Goal: Information Seeking & Learning: Learn about a topic

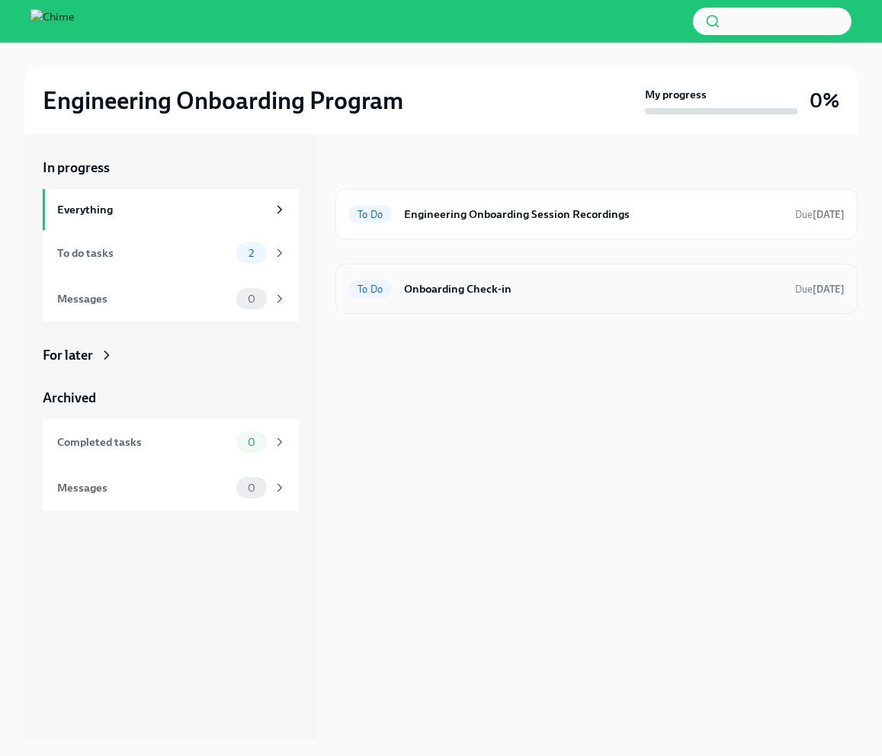
click at [512, 288] on h6 "Onboarding Check-in" at bounding box center [593, 288] width 379 height 17
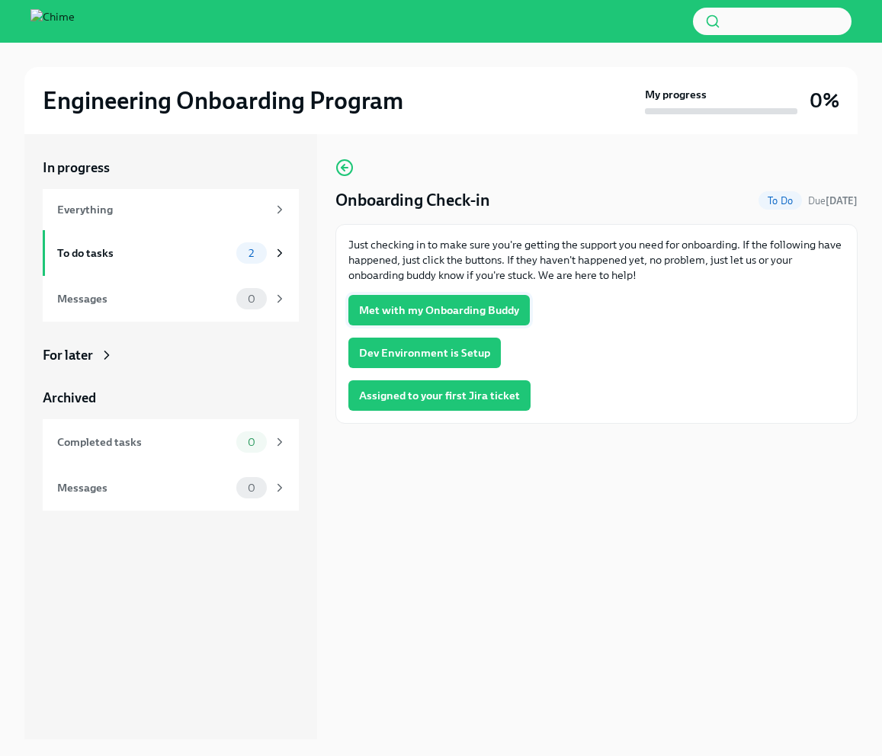
click at [458, 310] on span "Met with my Onboarding Buddy" at bounding box center [439, 310] width 160 height 15
click at [430, 354] on span "Dev Environment is Setup" at bounding box center [424, 352] width 131 height 15
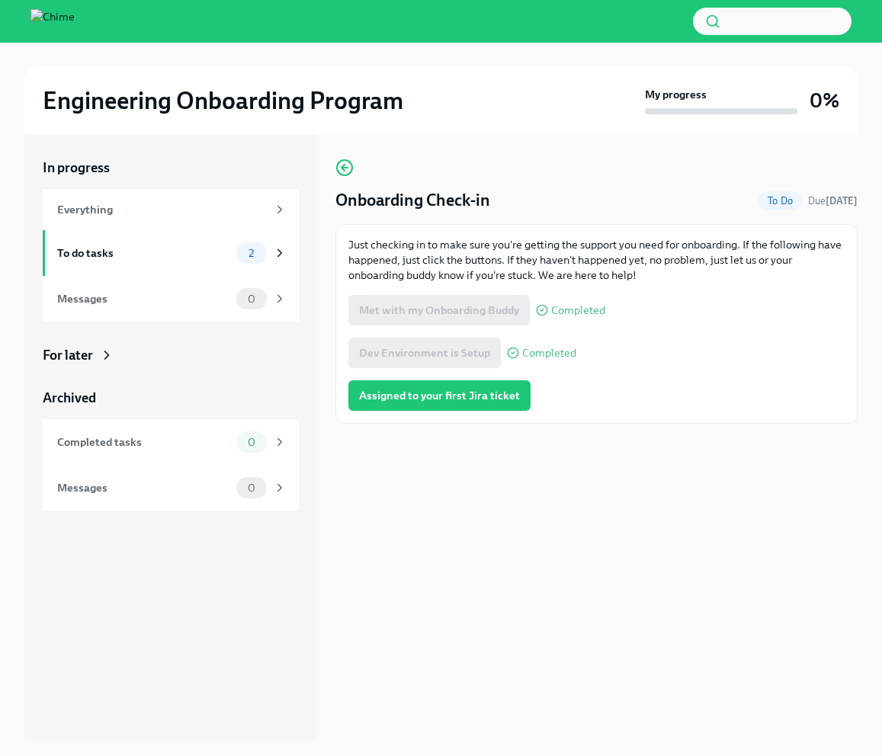
click at [434, 402] on span "Assigned to your first Jira ticket" at bounding box center [439, 395] width 161 height 15
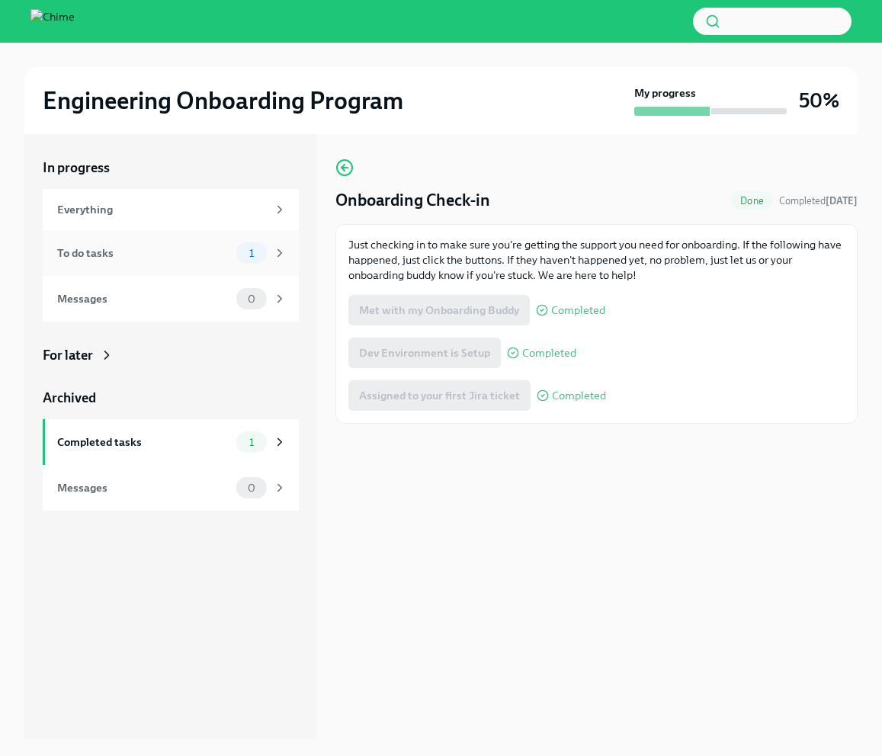
click at [172, 252] on div "To do tasks" at bounding box center [143, 253] width 173 height 17
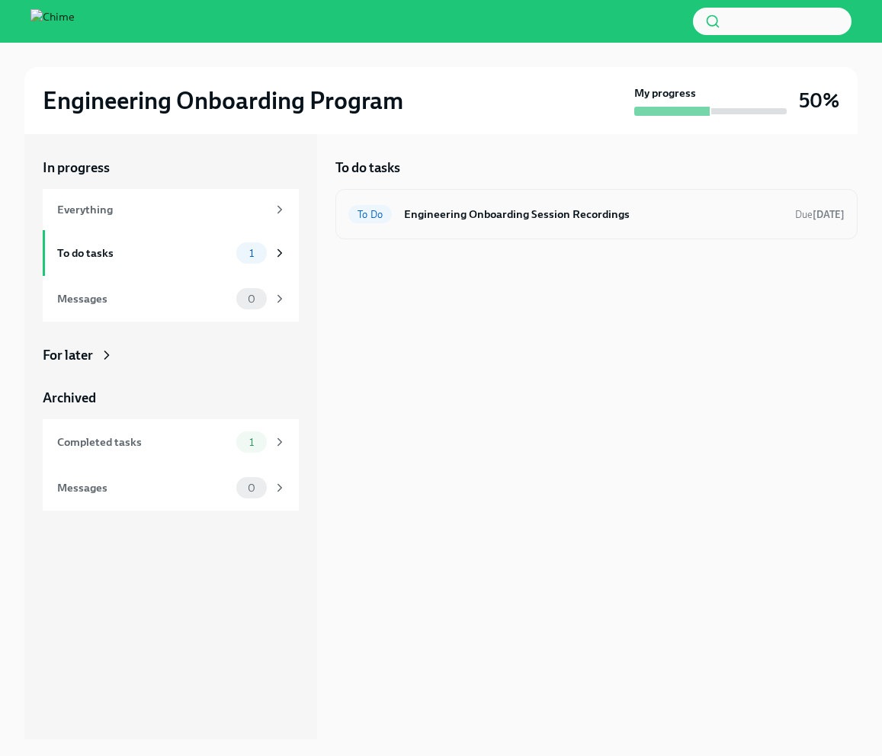
click at [531, 216] on h6 "Engineering Onboarding Session Recordings" at bounding box center [593, 214] width 379 height 17
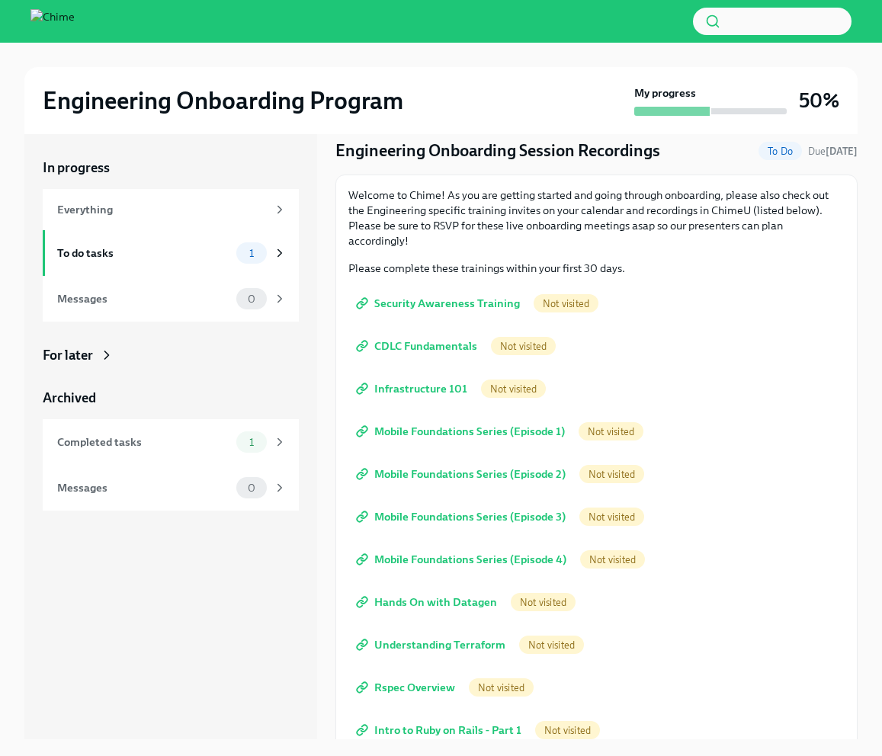
scroll to position [111, 0]
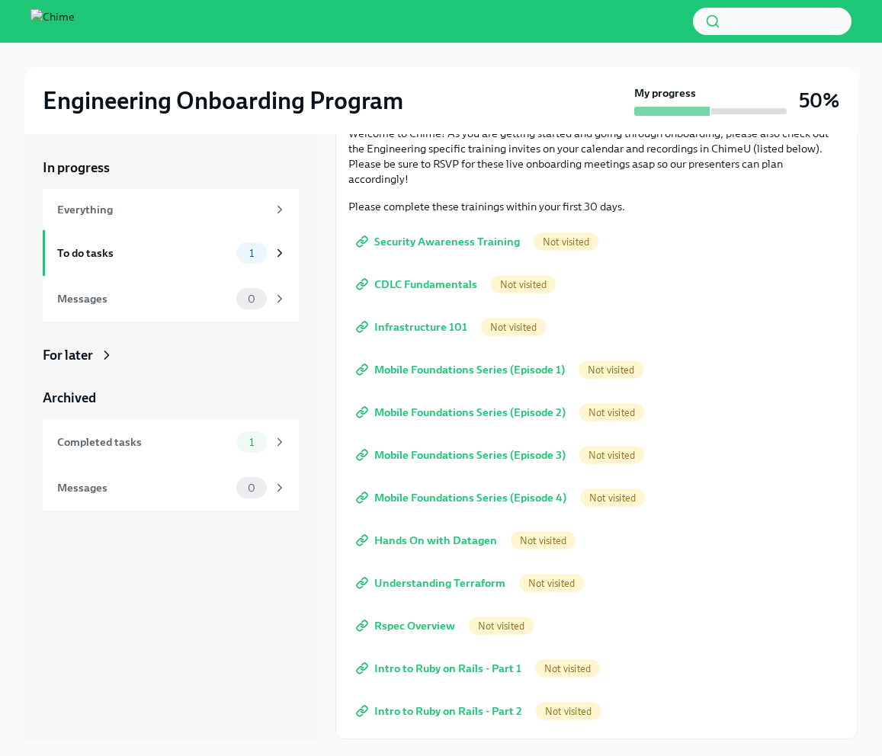
click at [431, 235] on span "Security Awareness Training" at bounding box center [439, 241] width 161 height 15
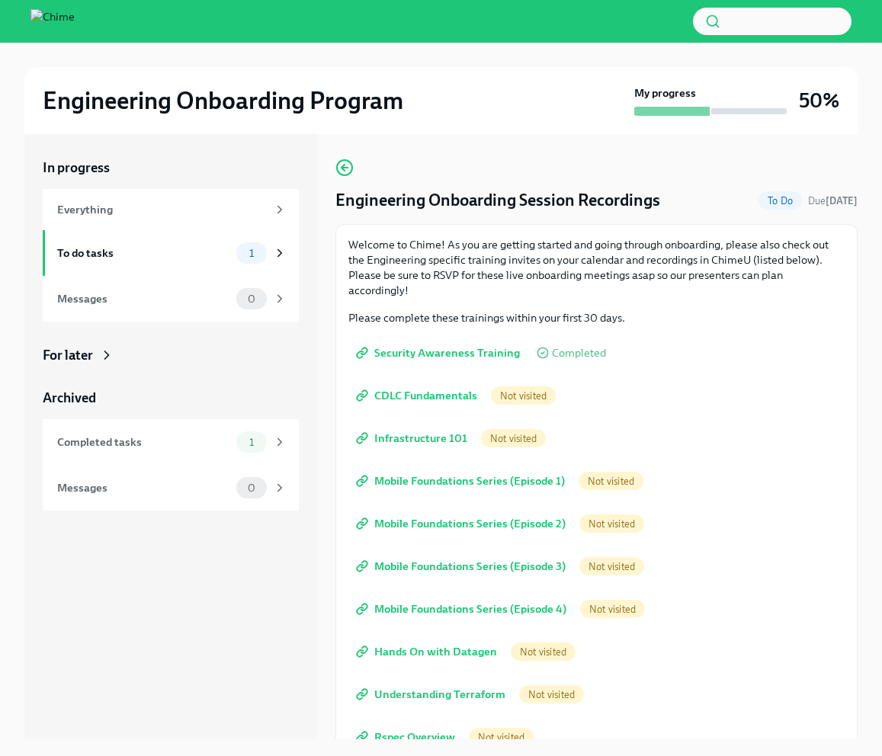
click at [425, 392] on span "CDLC Fundamentals" at bounding box center [418, 395] width 118 height 15
click at [421, 446] on link "Infrastructure 101" at bounding box center [413, 438] width 130 height 30
click at [422, 480] on span "Mobile Foundations Series (Episode 1)" at bounding box center [462, 480] width 206 height 15
click at [432, 520] on span "Mobile Foundations Series (Episode 2)" at bounding box center [462, 523] width 207 height 15
click at [436, 562] on span "Mobile Foundations Series (Episode 3)" at bounding box center [462, 566] width 207 height 15
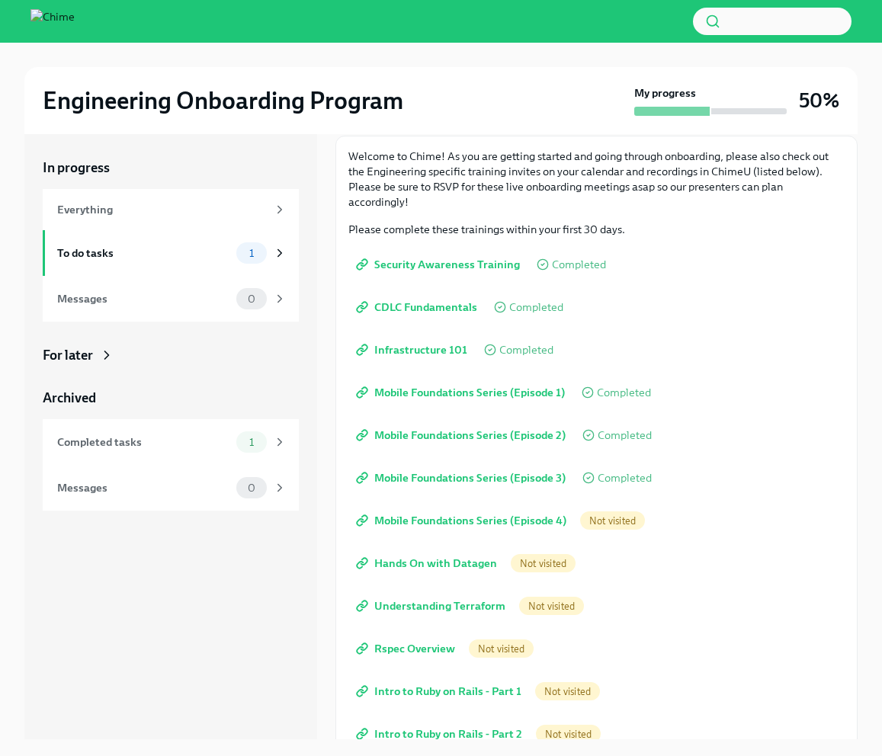
scroll to position [92, 0]
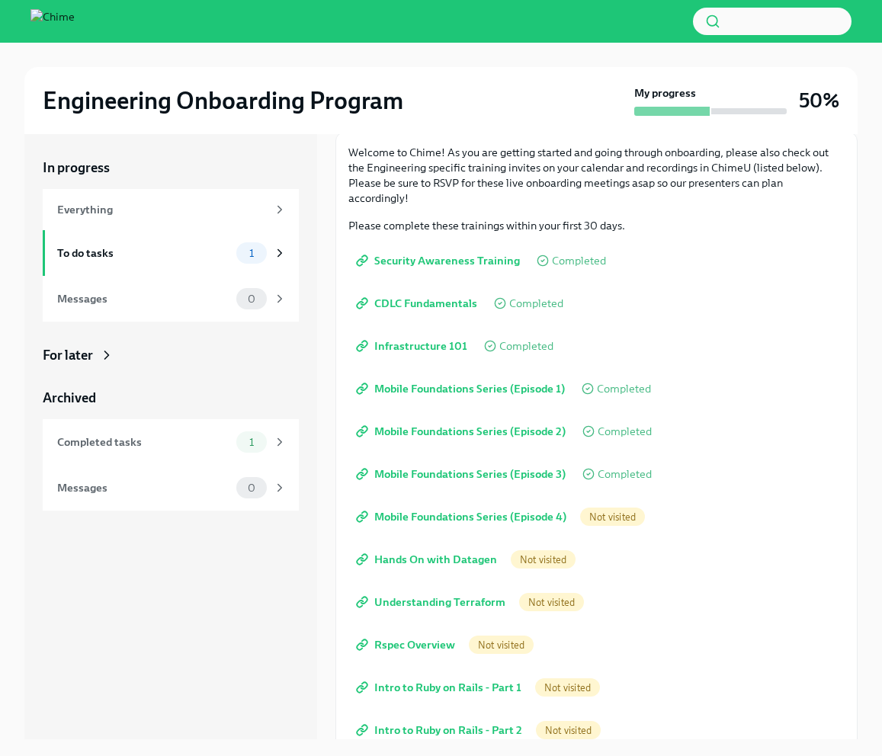
click at [447, 512] on span "Mobile Foundations Series (Episode 4)" at bounding box center [462, 516] width 207 height 15
click at [434, 520] on span "Mobile Foundations Series (Episode 4)" at bounding box center [462, 516] width 207 height 15
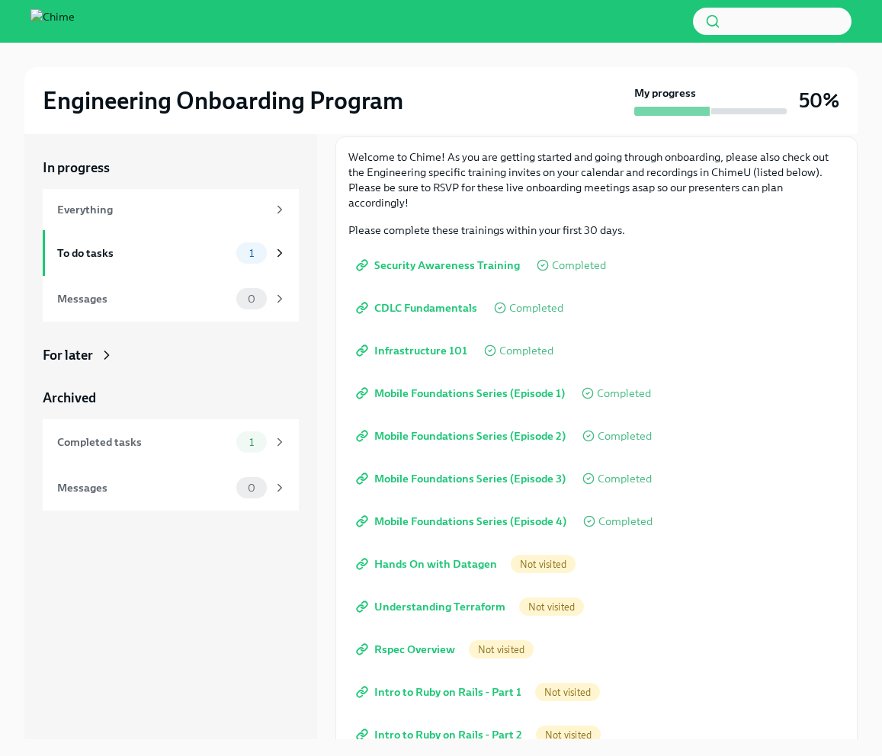
scroll to position [88, 0]
click at [407, 568] on span "Hands On with Datagen" at bounding box center [428, 563] width 138 height 15
click at [408, 611] on span "Understanding Terraform" at bounding box center [432, 605] width 146 height 15
click at [403, 639] on link "Rspec Overview" at bounding box center [406, 648] width 117 height 30
click at [408, 697] on span "Intro to Ruby on Rails - Part 1" at bounding box center [440, 691] width 162 height 15
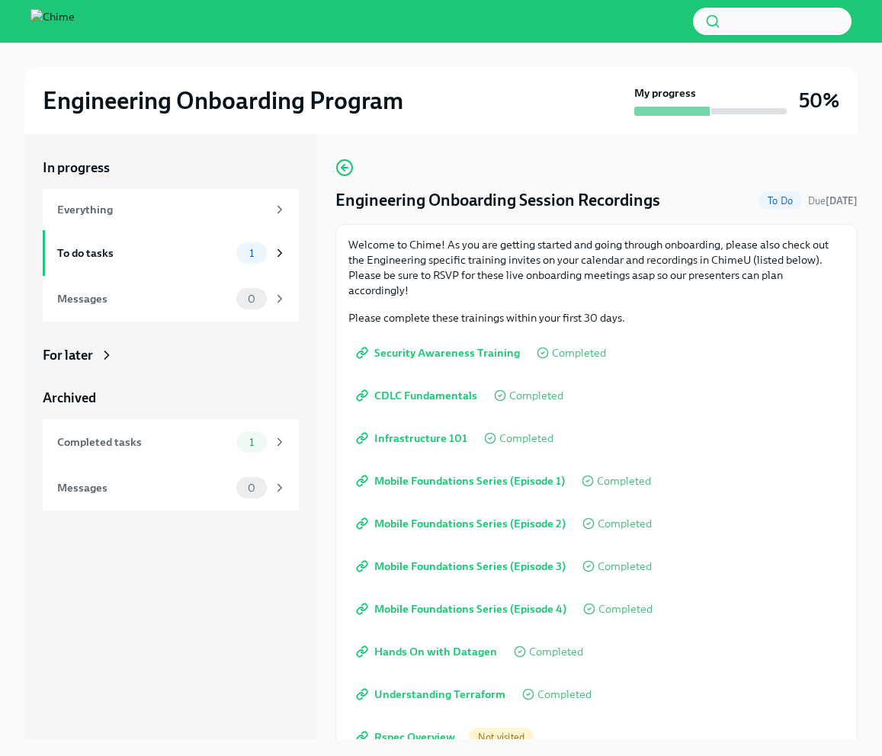
scroll to position [111, 0]
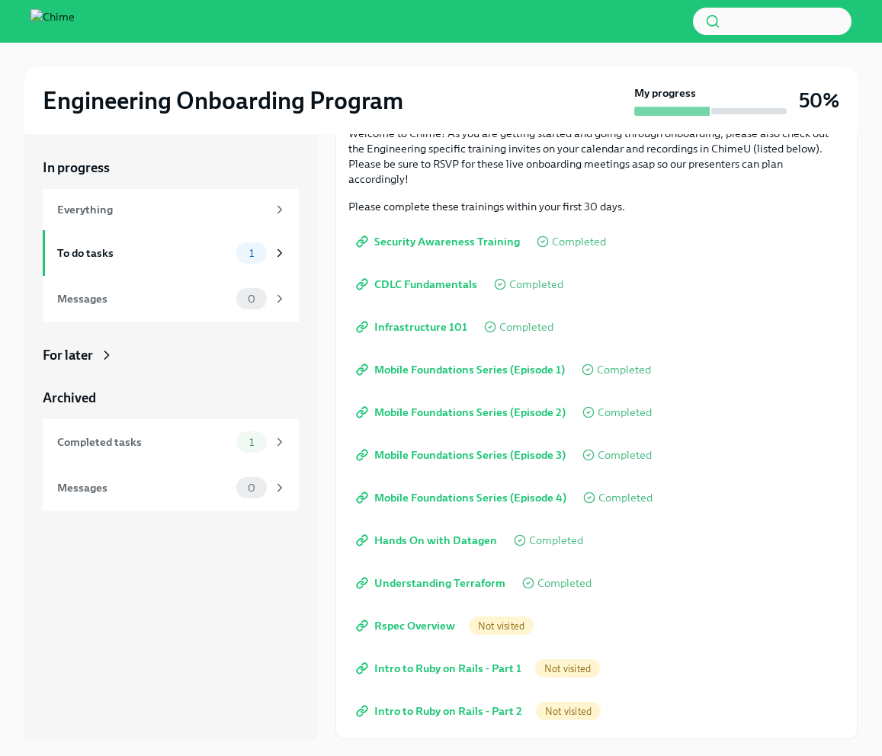
click at [410, 623] on span "Rspec Overview" at bounding box center [407, 625] width 96 height 15
click at [429, 662] on span "Intro to Ruby on Rails - Part 1" at bounding box center [440, 668] width 162 height 15
click at [441, 705] on span "Intro to Ruby on Rails - Part 2" at bounding box center [440, 710] width 163 height 15
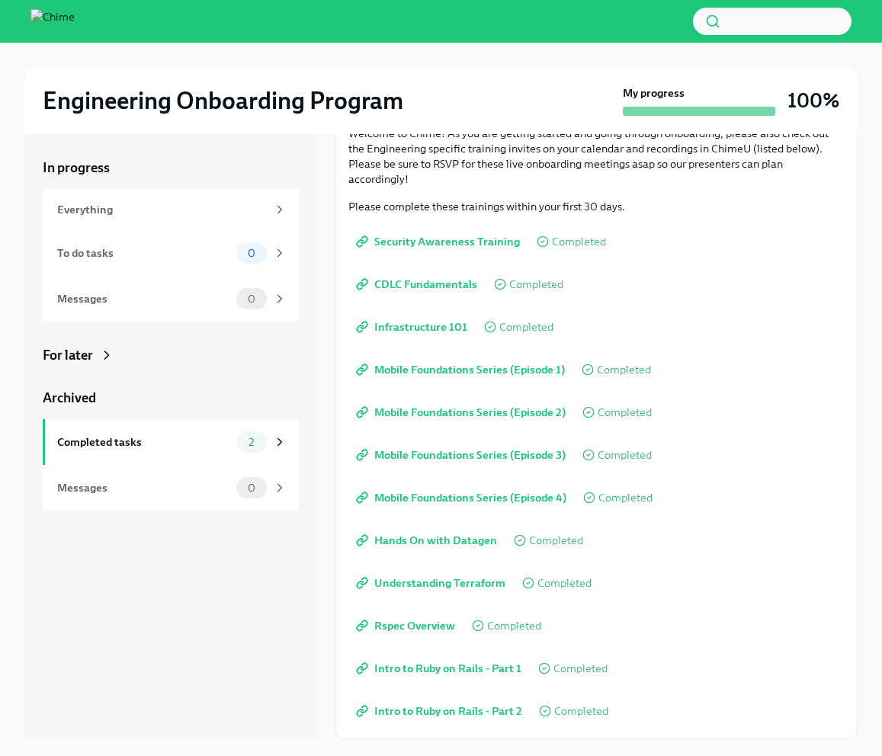
scroll to position [0, 0]
